Goal: Task Accomplishment & Management: Manage account settings

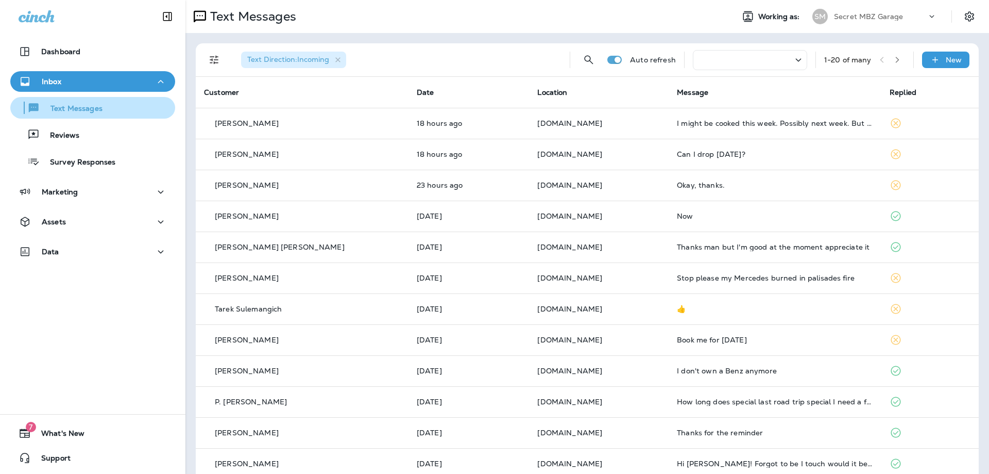
click at [95, 116] on button "Text Messages" at bounding box center [92, 108] width 165 height 22
click at [66, 108] on p "Text Messages" at bounding box center [71, 109] width 62 height 10
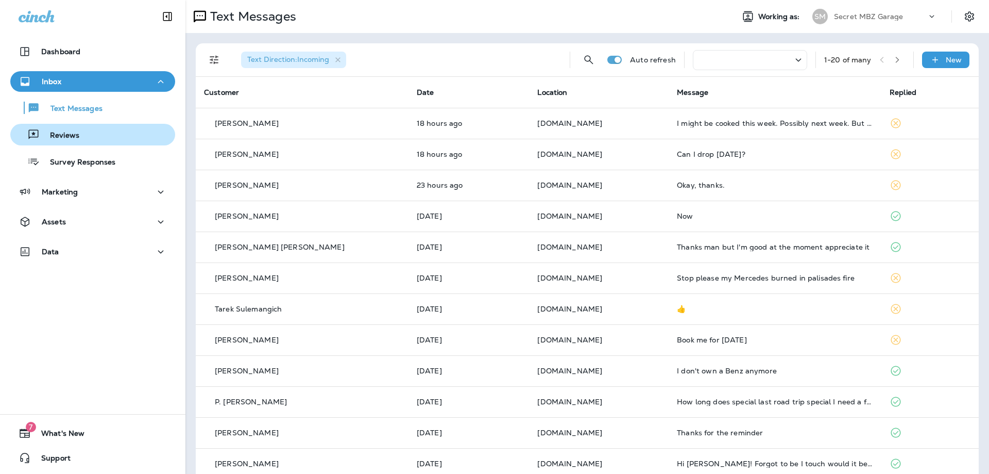
click at [65, 137] on p "Reviews" at bounding box center [60, 136] width 40 height 10
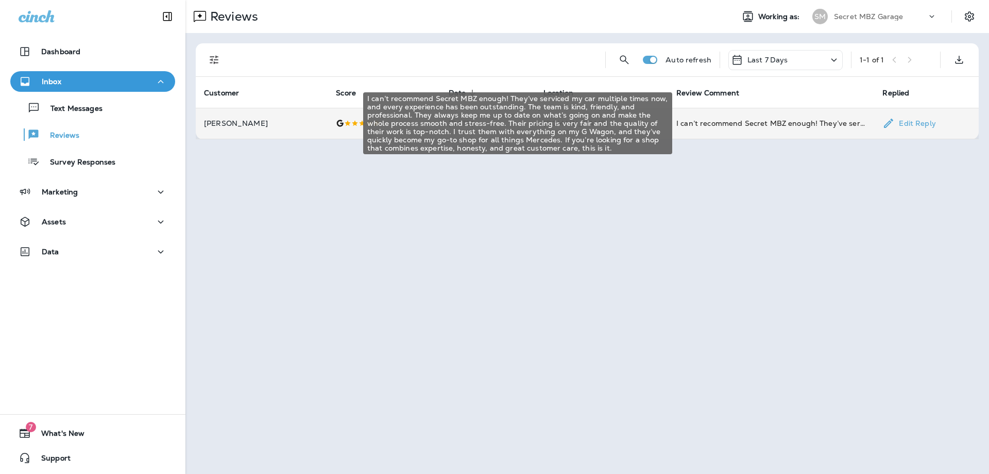
click at [763, 125] on div "I can’t recommend Secret MBZ enough! They’ve serviced my car multiple times now…" at bounding box center [772, 123] width 190 height 10
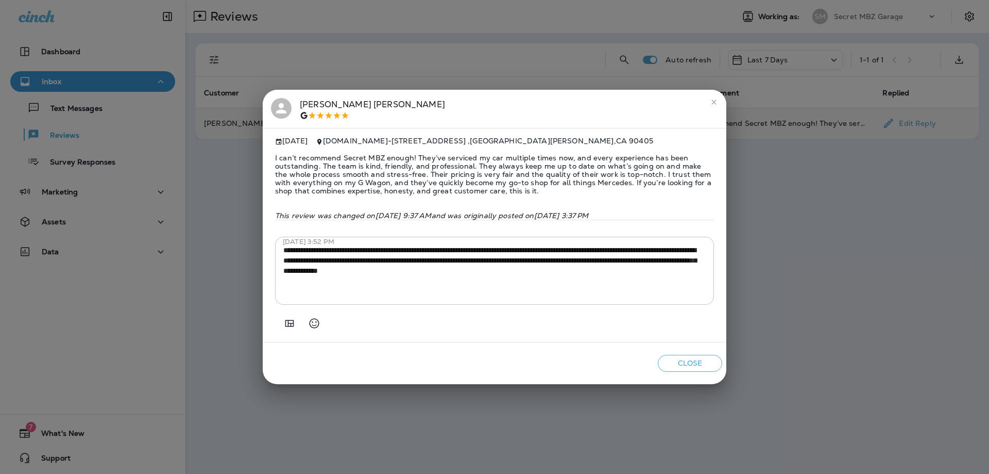
click at [687, 368] on button "Close" at bounding box center [690, 363] width 64 height 17
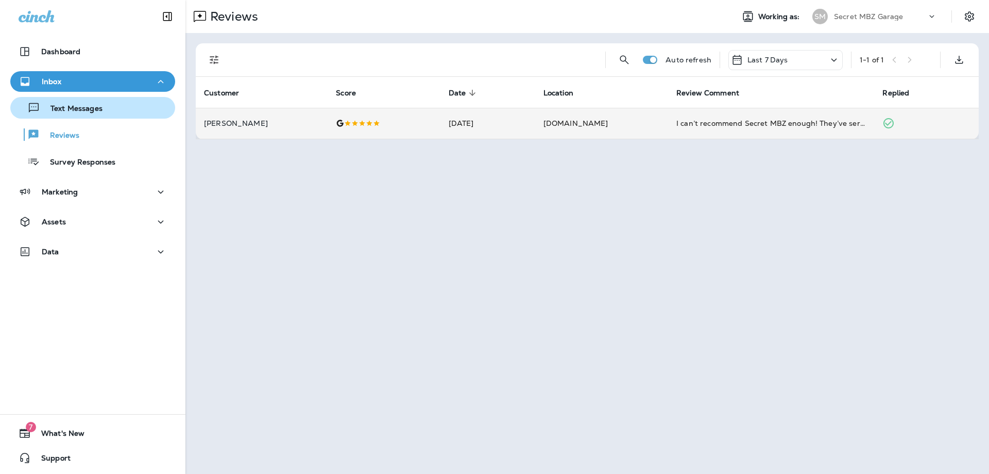
click at [77, 107] on p "Text Messages" at bounding box center [71, 109] width 62 height 10
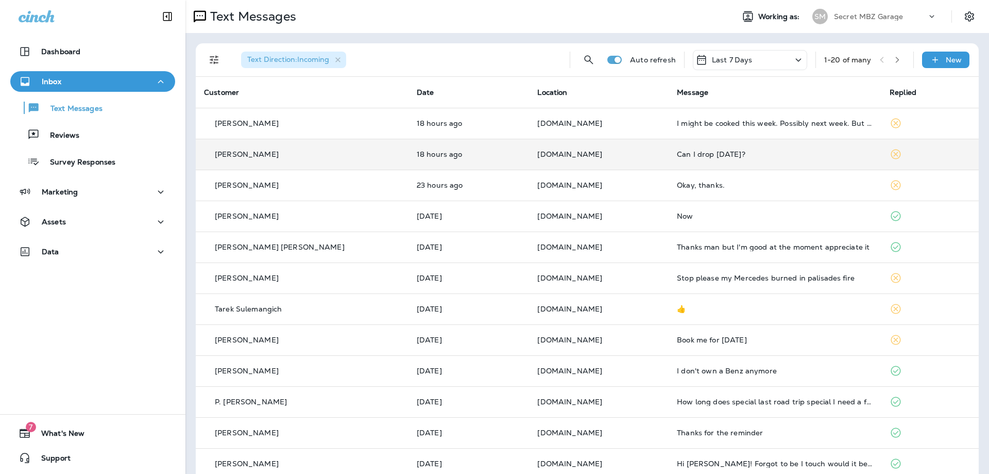
click at [309, 157] on div "[PERSON_NAME]" at bounding box center [302, 154] width 196 height 11
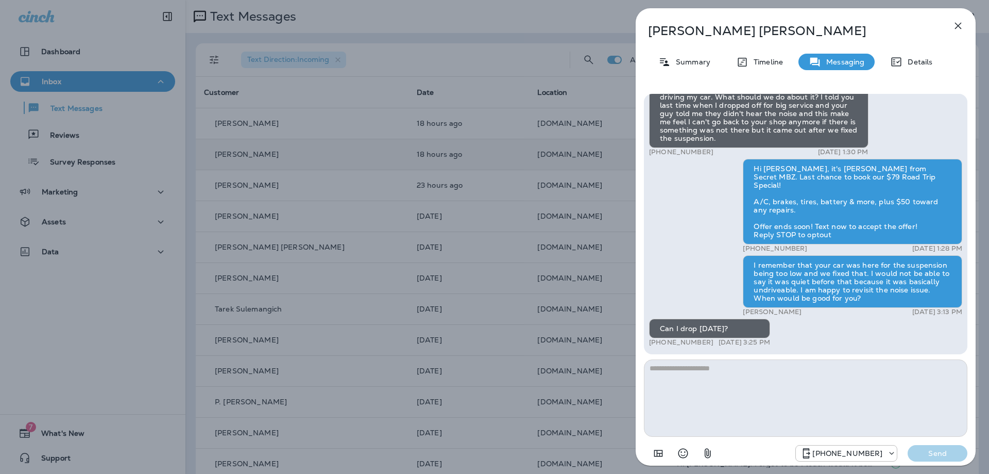
click at [954, 27] on icon "button" at bounding box center [958, 26] width 12 height 12
